Goal: Task Accomplishment & Management: Manage account settings

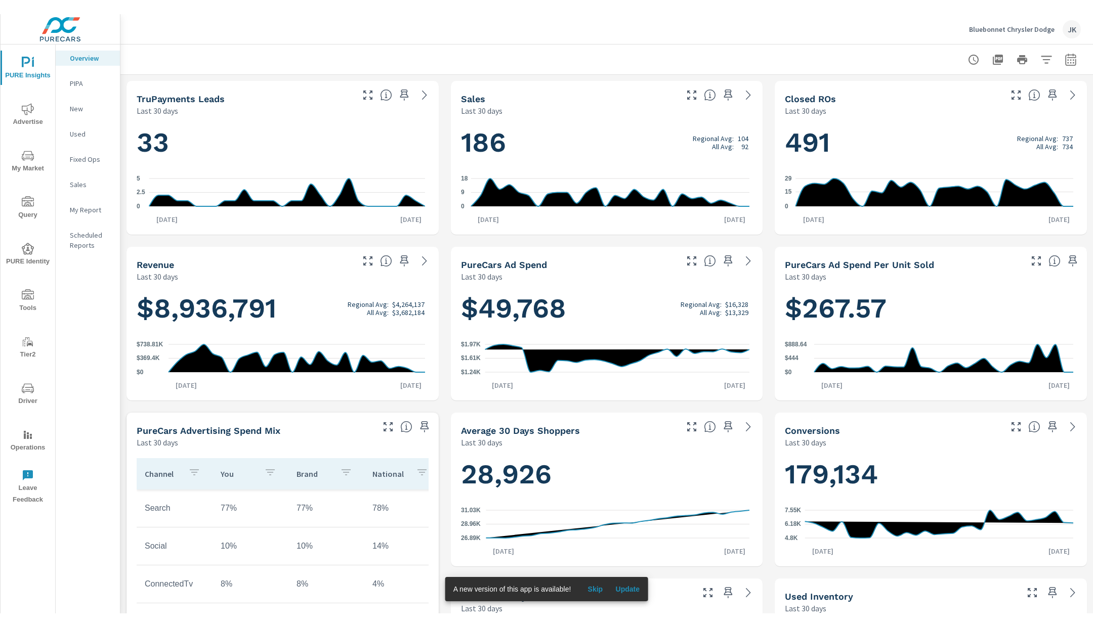
scroll to position [1, 0]
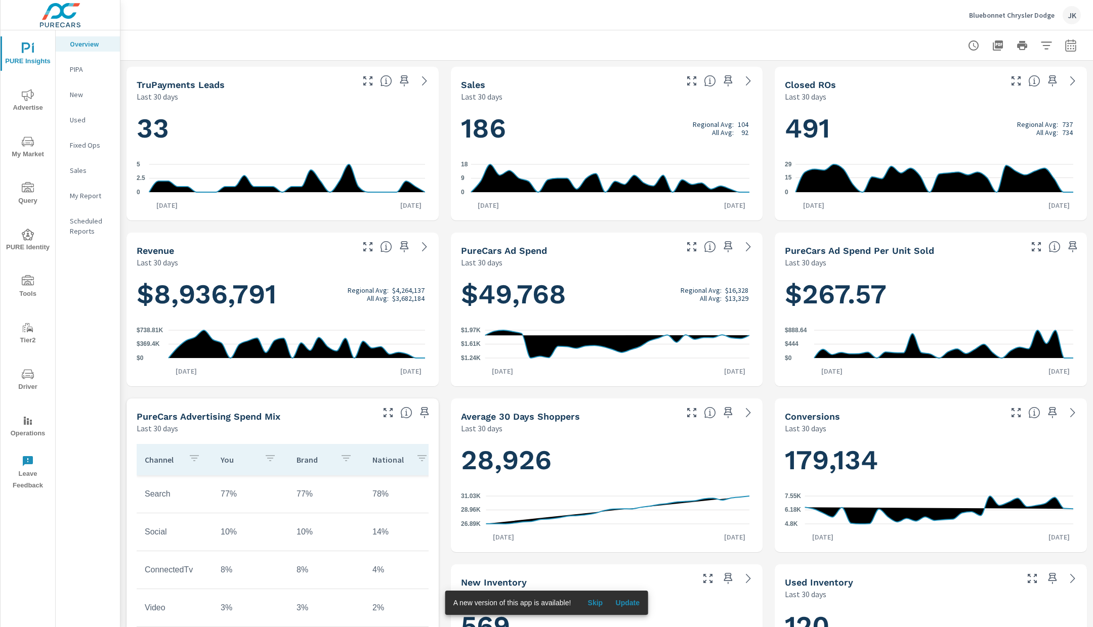
click at [34, 94] on span "Advertise" at bounding box center [28, 101] width 49 height 25
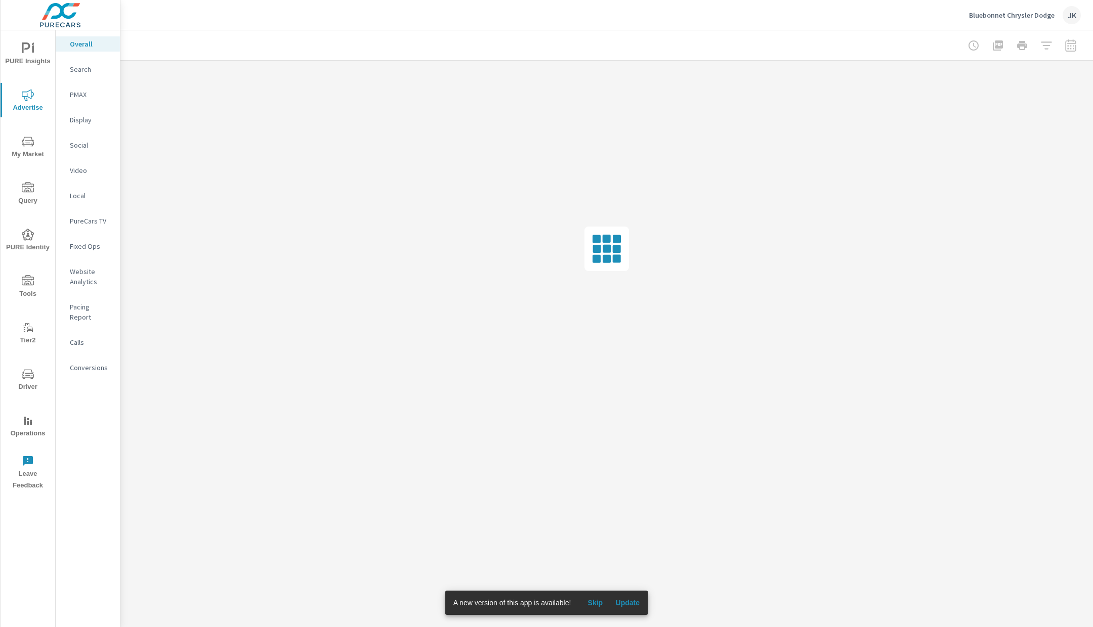
click at [27, 41] on button "PURE Insights" at bounding box center [28, 53] width 55 height 34
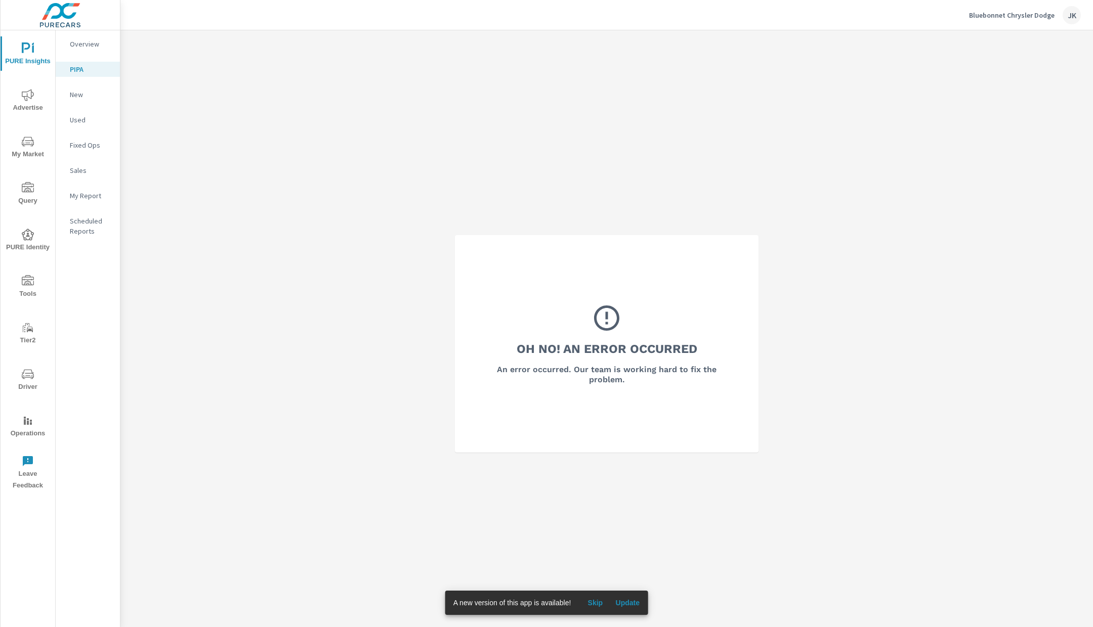
click at [1012, 5] on button "Bluebonnet Chrysler [PERSON_NAME]" at bounding box center [1025, 15] width 120 height 30
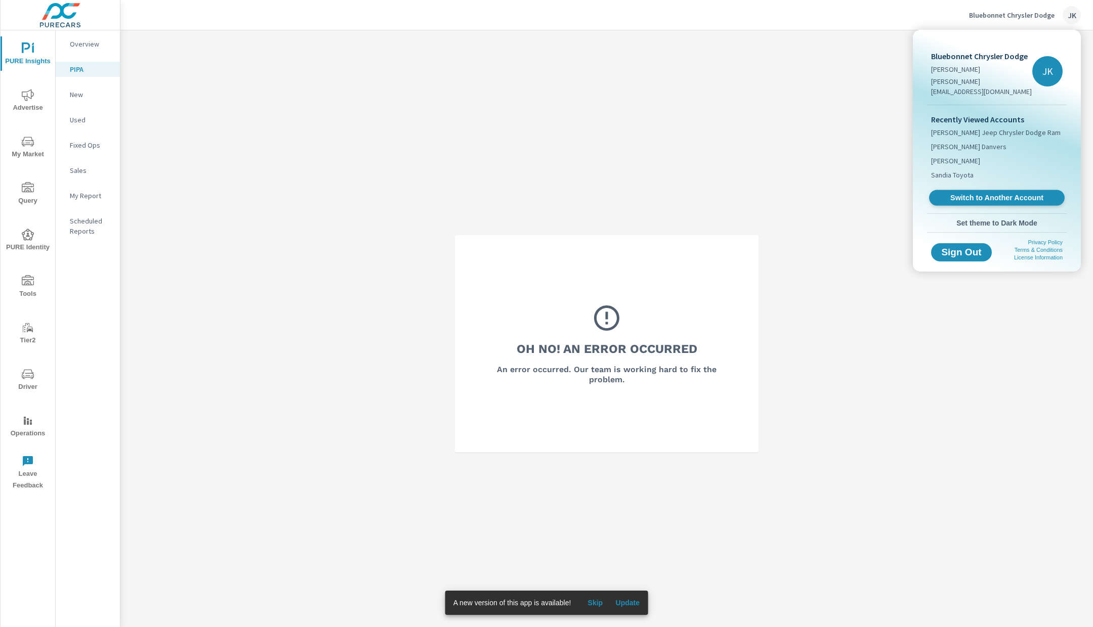
click at [1015, 193] on span "Switch to Another Account" at bounding box center [996, 198] width 124 height 10
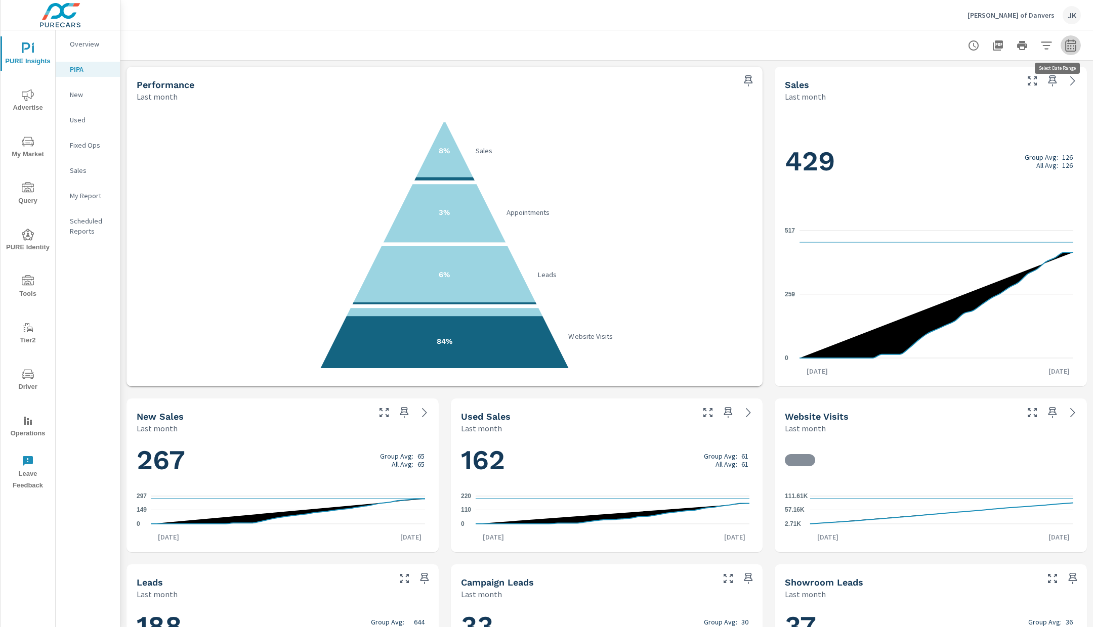
click at [1064, 49] on icon "button" at bounding box center [1070, 45] width 12 height 12
select select "Last month"
click at [989, 96] on select "Custom Yesterday Last week Last 7 days Last 14 days Last 30 days Last 45 days L…" at bounding box center [979, 88] width 101 height 20
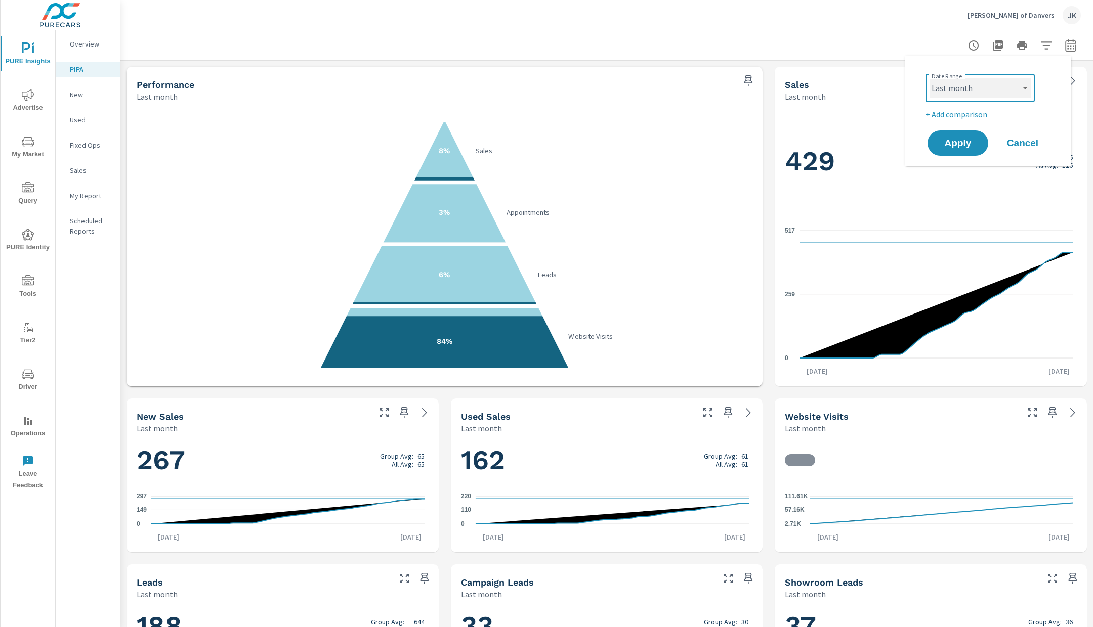
click at [929, 78] on select "Custom Yesterday Last week Last 7 days Last 14 days Last 30 days Last 45 days L…" at bounding box center [979, 88] width 101 height 20
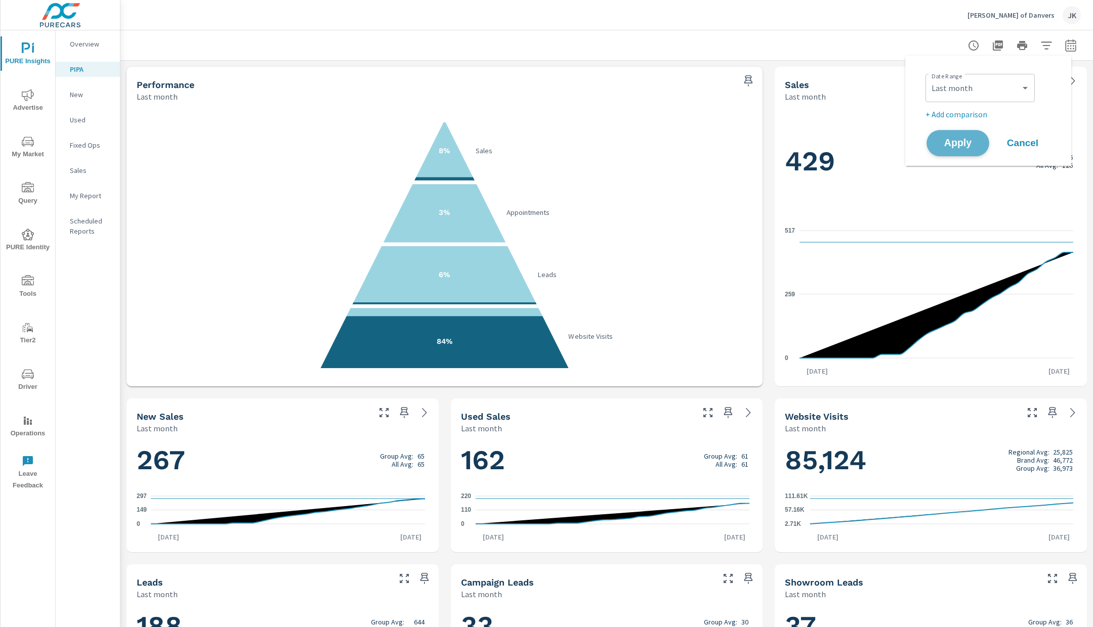
click at [950, 136] on button "Apply" at bounding box center [957, 143] width 63 height 26
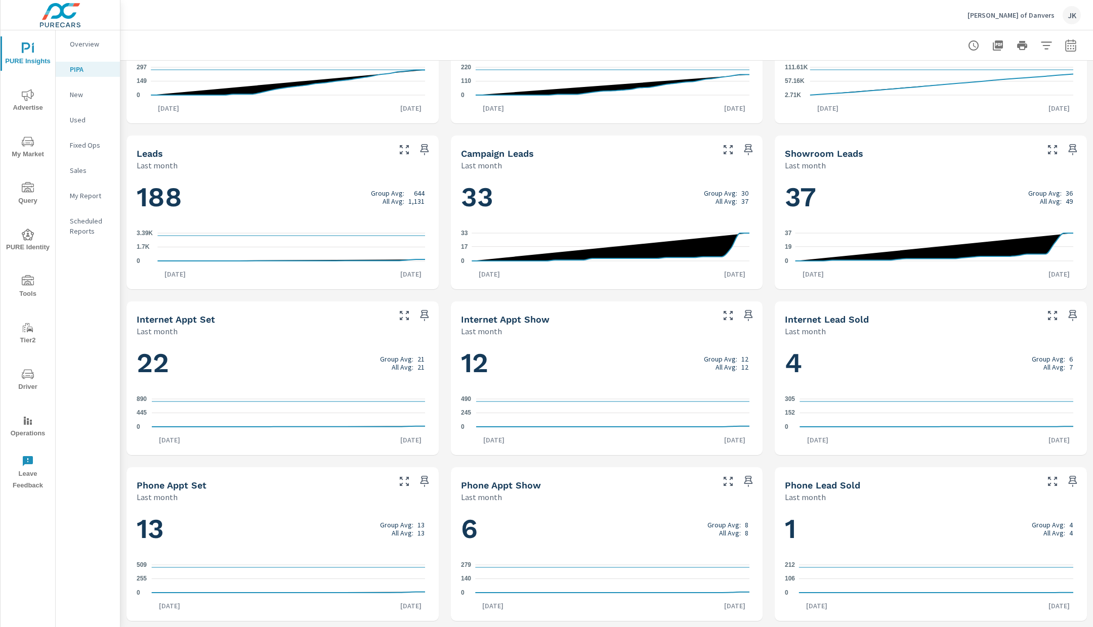
scroll to position [429, 0]
